Goal: Transaction & Acquisition: Subscribe to service/newsletter

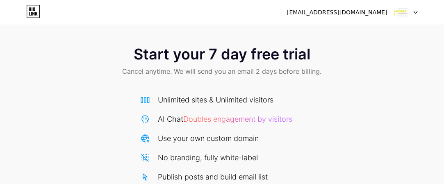
click at [401, 16] on img at bounding box center [401, 13] width 16 height 16
click at [335, 15] on div "[EMAIL_ADDRESS][DOMAIN_NAME]" at bounding box center [337, 12] width 100 height 9
click at [416, 11] on icon at bounding box center [415, 12] width 4 height 3
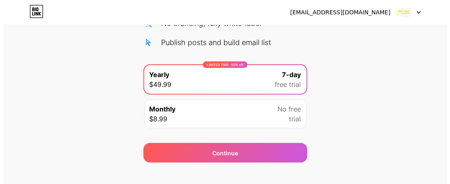
scroll to position [145, 0]
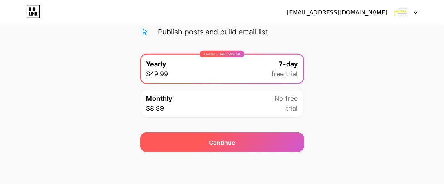
click at [227, 143] on div "Continue" at bounding box center [222, 142] width 26 height 9
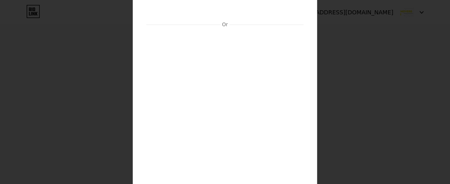
scroll to position [144, 0]
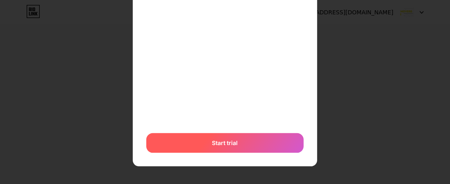
click at [243, 143] on div "Start trial" at bounding box center [224, 143] width 157 height 20
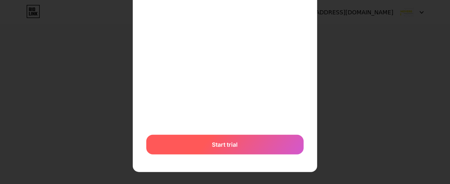
scroll to position [273, 0]
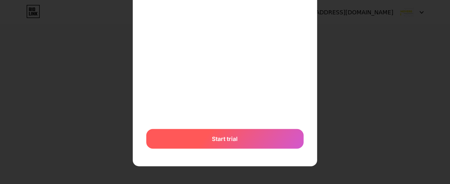
click at [220, 136] on span "Start trial" at bounding box center [225, 138] width 26 height 9
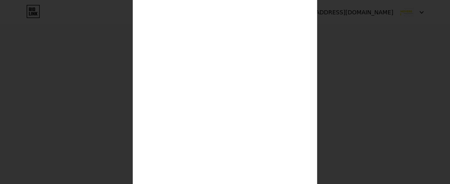
scroll to position [269, 0]
